Goal: Task Accomplishment & Management: Use online tool/utility

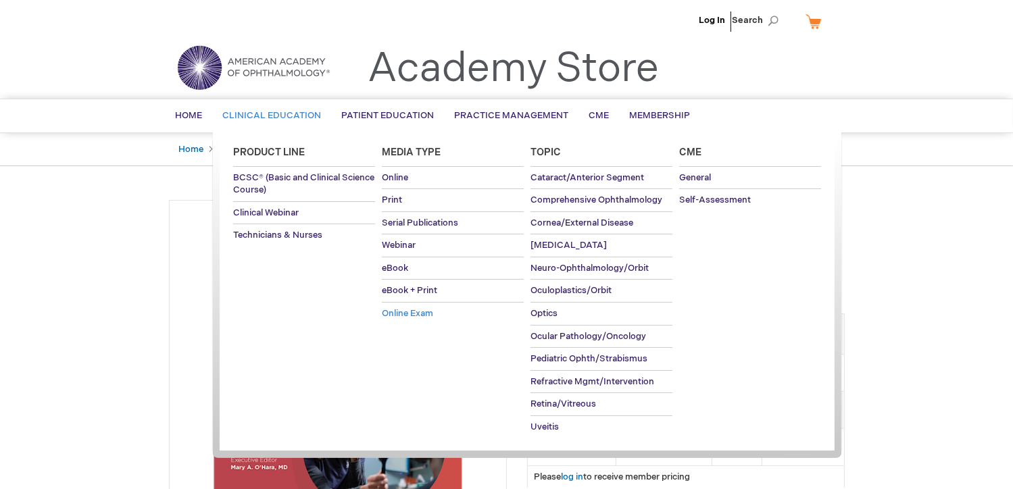
click at [422, 314] on span "Online Exam" at bounding box center [407, 313] width 51 height 11
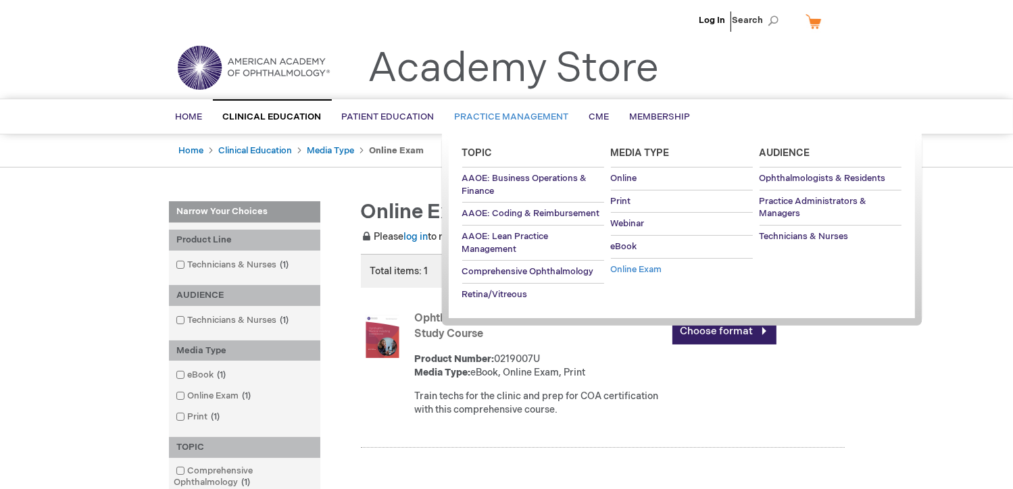
click at [644, 270] on span "Online Exam" at bounding box center [636, 269] width 51 height 11
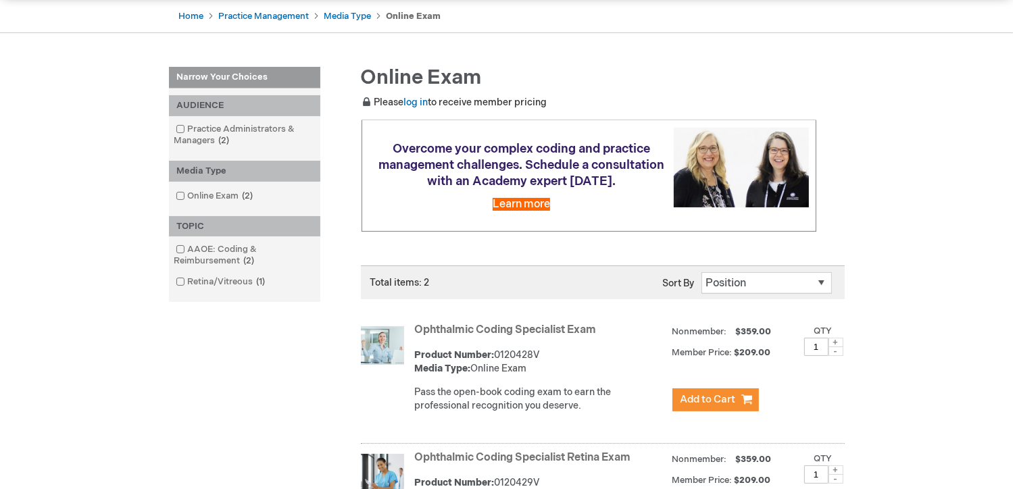
scroll to position [126, 0]
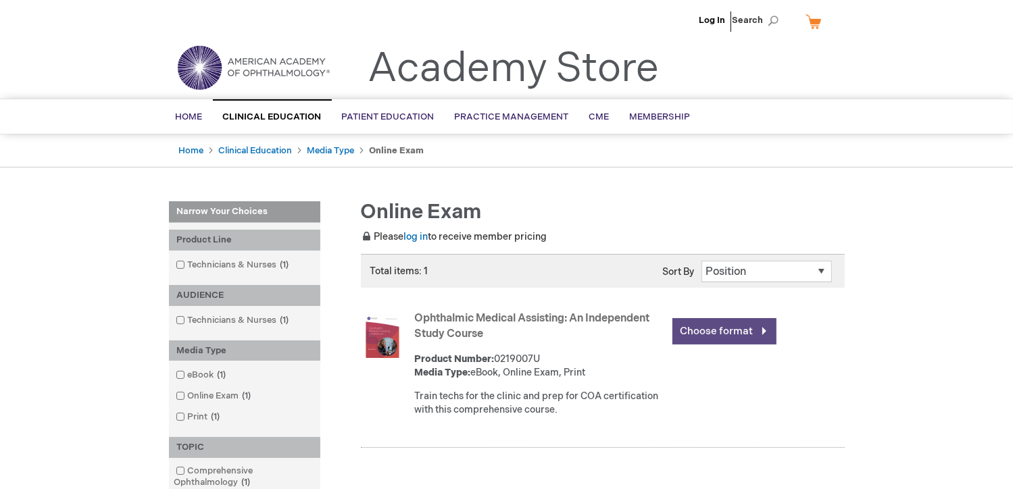
click at [686, 330] on link "Choose format" at bounding box center [724, 331] width 104 height 26
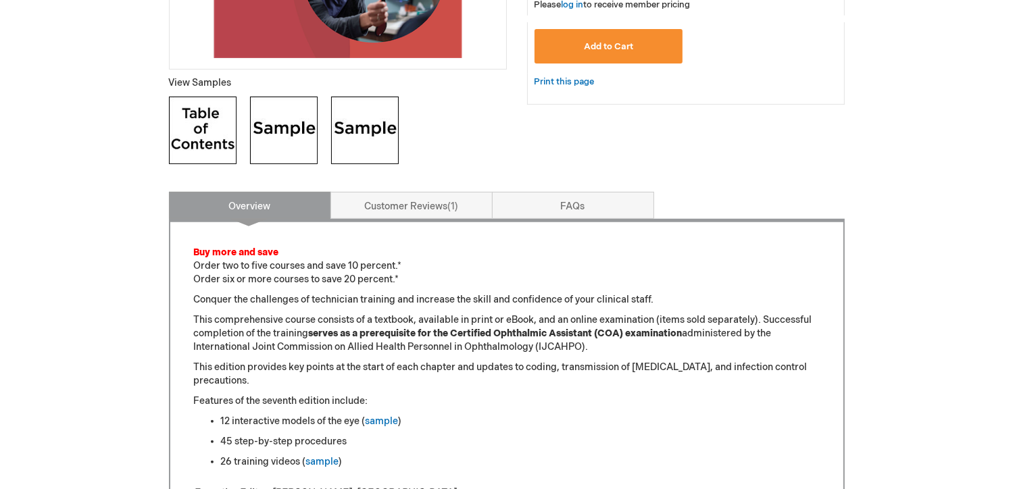
scroll to position [473, 0]
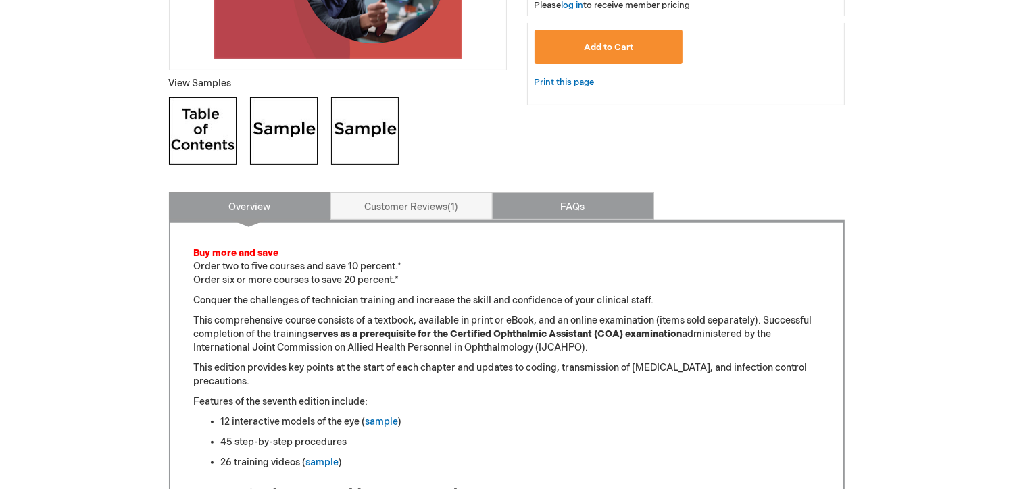
click at [591, 207] on link "FAQs" at bounding box center [573, 206] width 162 height 27
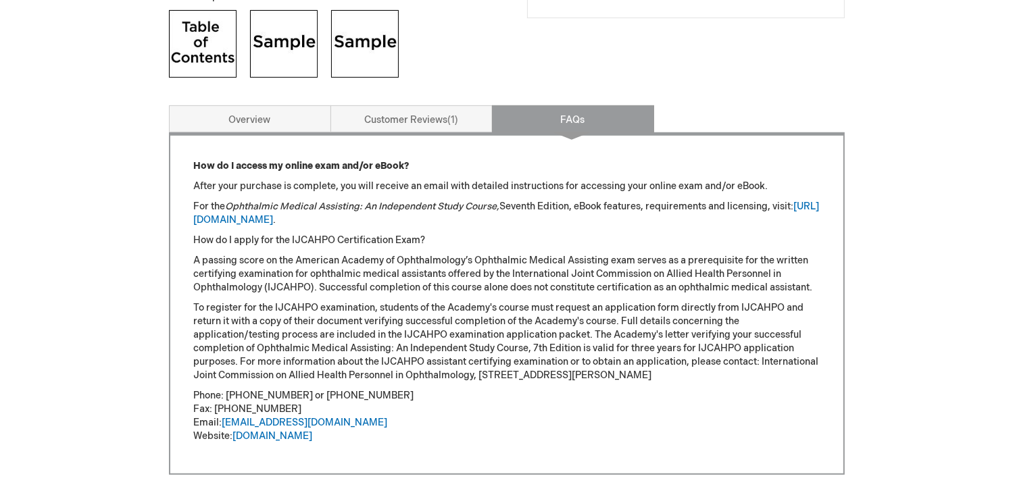
scroll to position [530, 0]
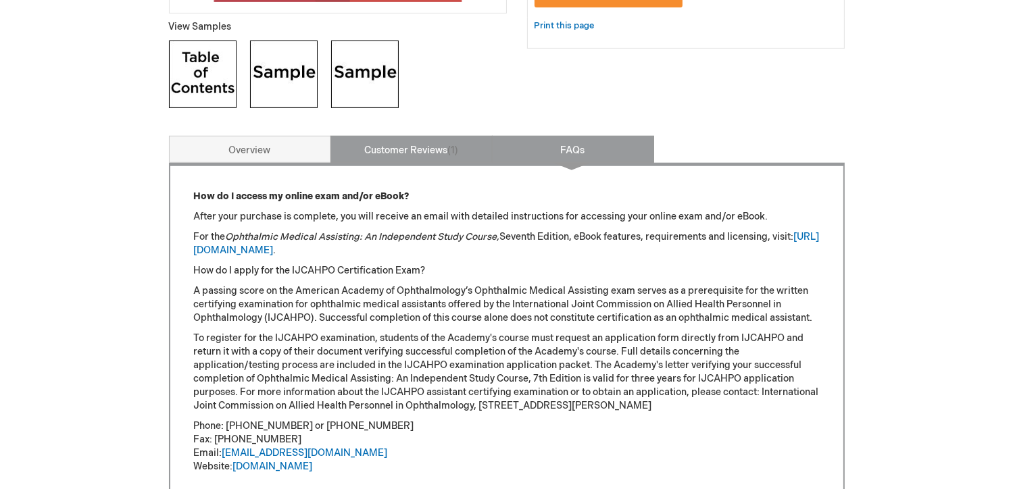
click at [422, 145] on link "Customer Reviews 1" at bounding box center [411, 149] width 162 height 27
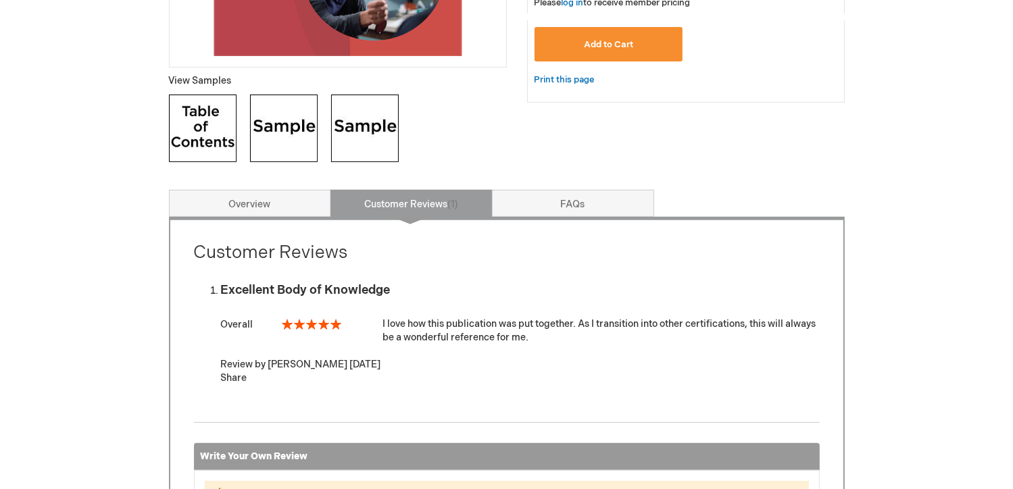
scroll to position [462, 0]
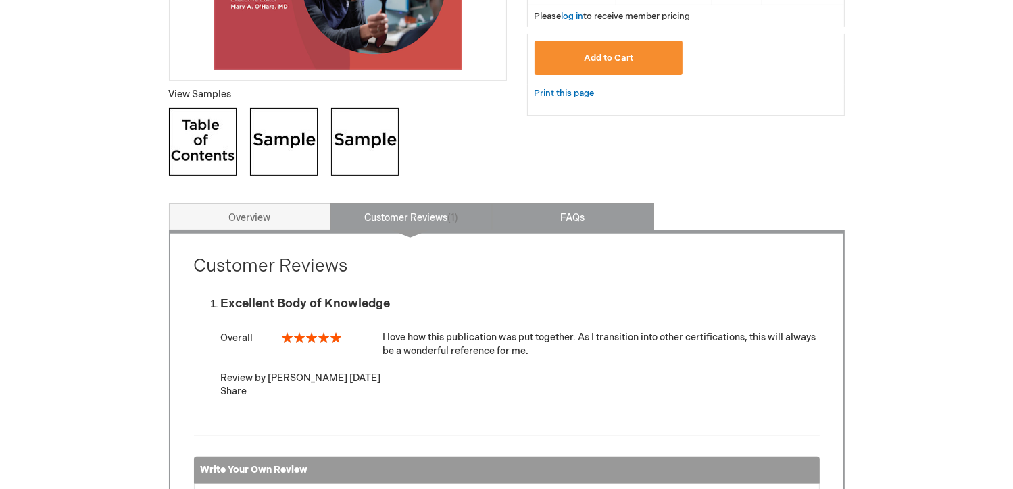
click at [541, 218] on link "FAQs" at bounding box center [573, 216] width 162 height 27
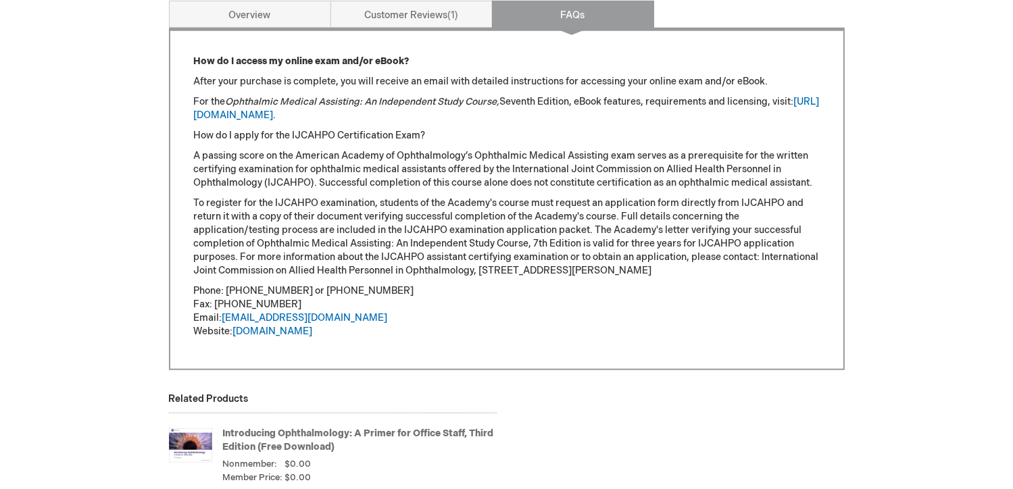
scroll to position [597, 0]
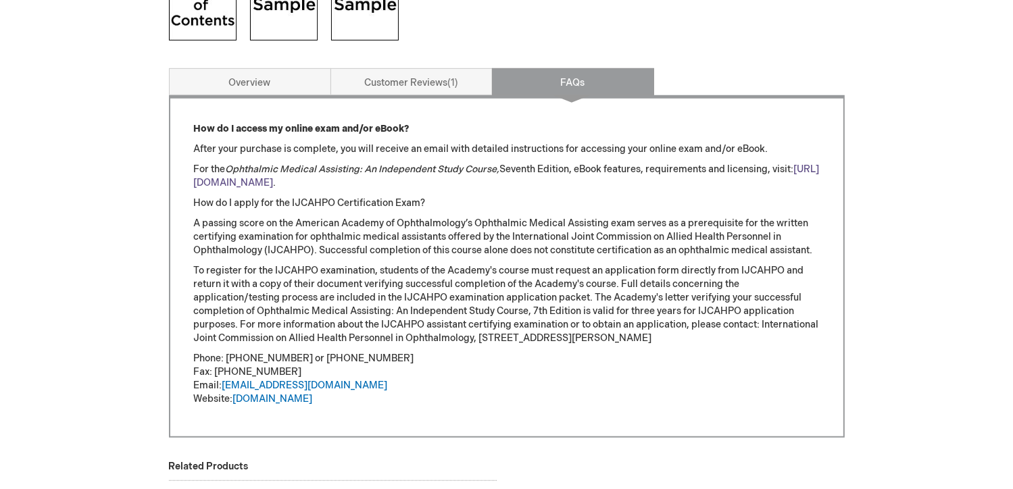
click at [259, 182] on link "https://store.aao.org/ebooks" at bounding box center [507, 176] width 626 height 25
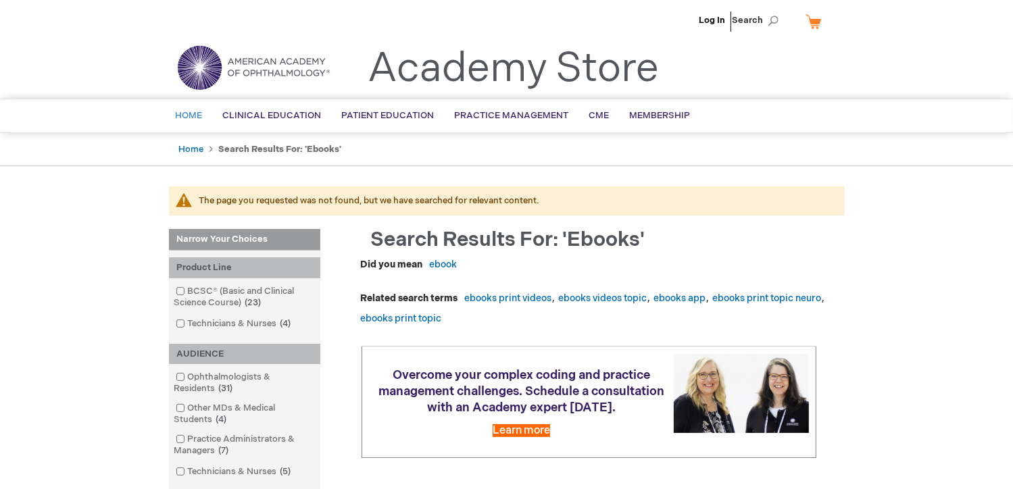
click at [187, 116] on span "Home" at bounding box center [189, 115] width 27 height 11
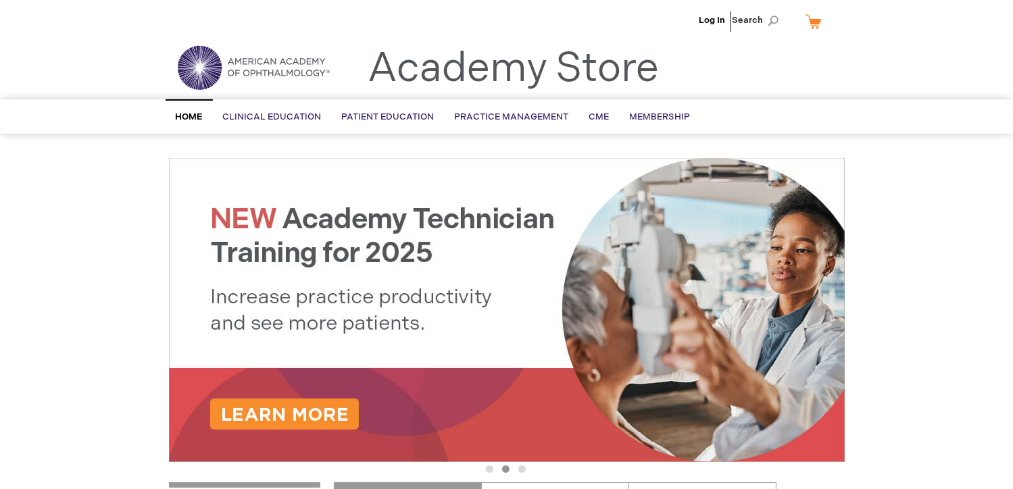
click at [264, 67] on img at bounding box center [253, 67] width 162 height 49
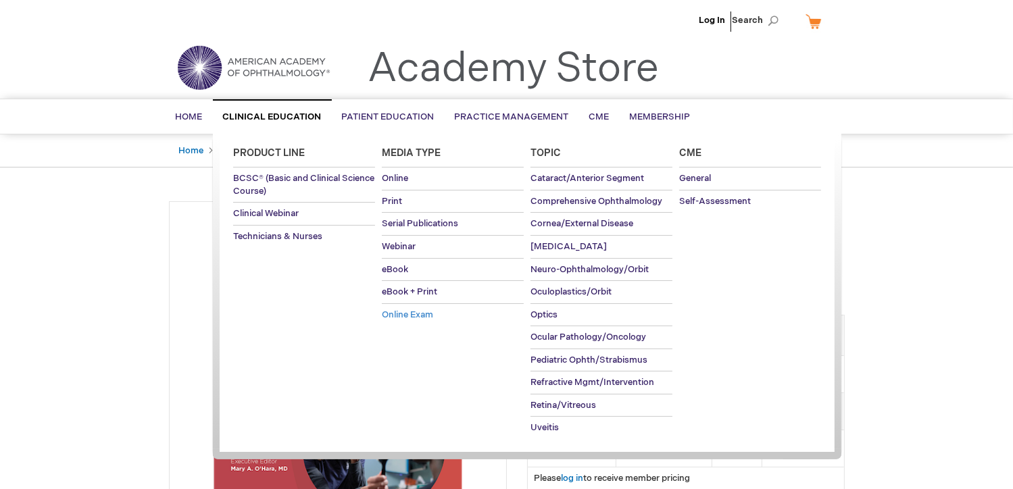
click at [416, 316] on span "Online Exam" at bounding box center [407, 314] width 51 height 11
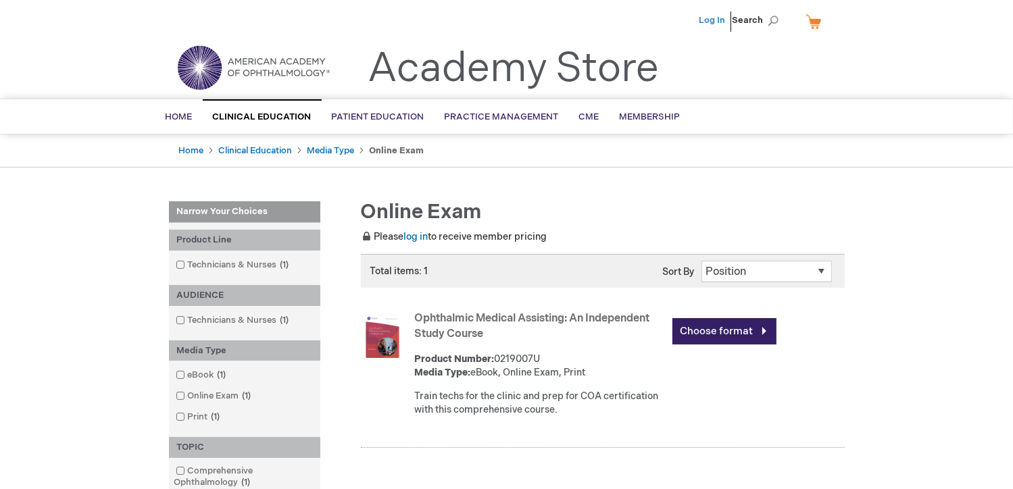
click at [712, 16] on link "Log In" at bounding box center [712, 20] width 26 height 11
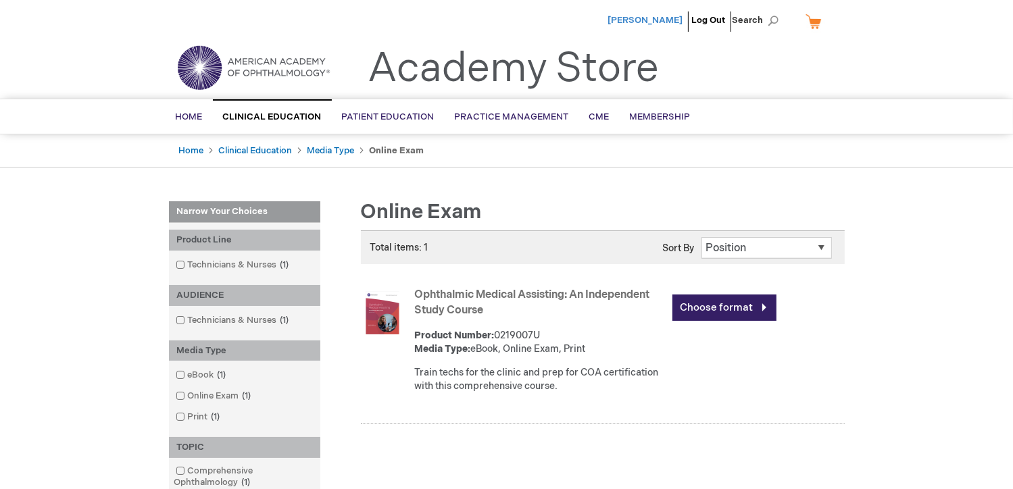
click at [638, 23] on span "[PERSON_NAME]" at bounding box center [645, 20] width 75 height 11
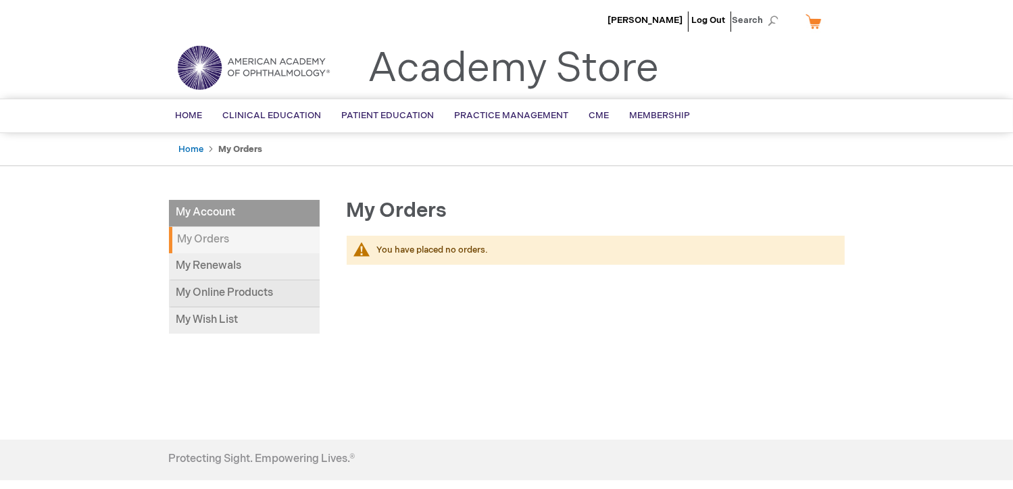
click at [234, 293] on link "My Online Products" at bounding box center [244, 293] width 151 height 27
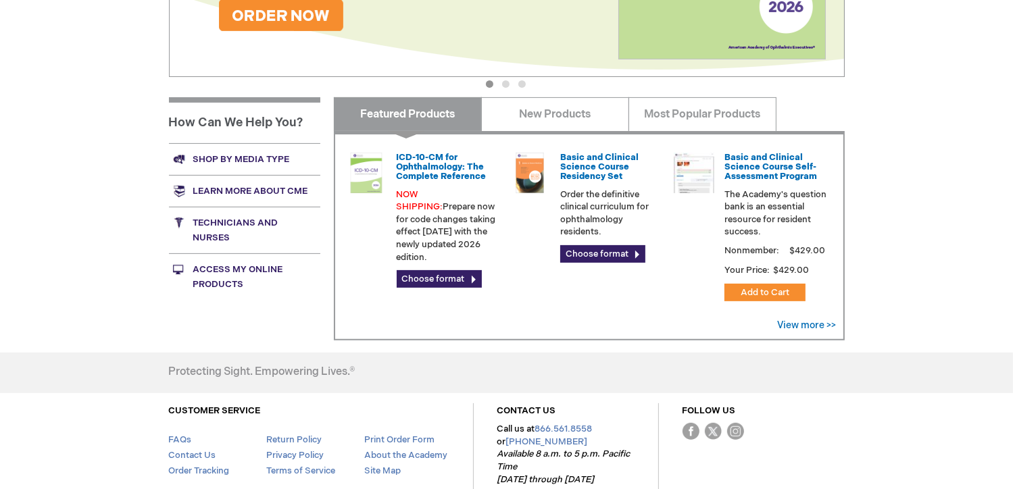
scroll to position [405, 0]
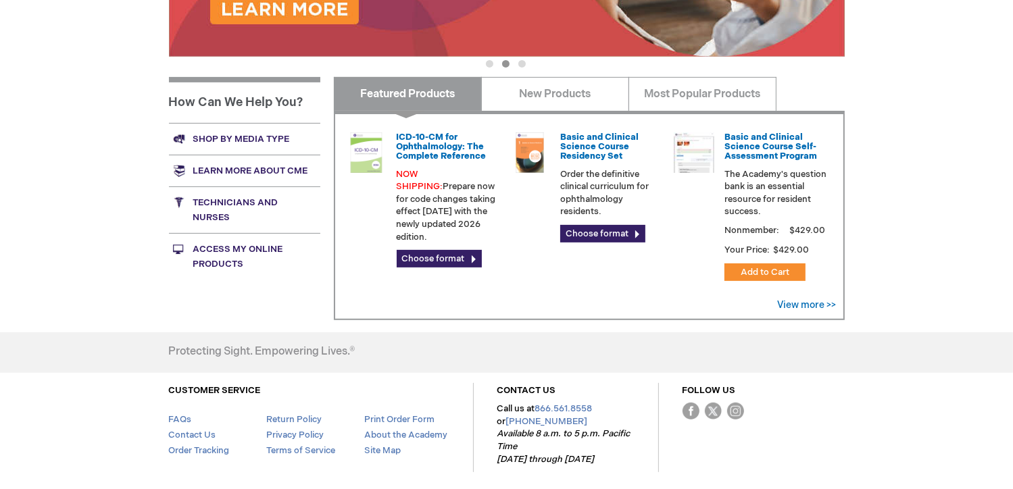
click at [226, 262] on link "Access My Online Products" at bounding box center [244, 256] width 151 height 47
